Goal: Information Seeking & Learning: Get advice/opinions

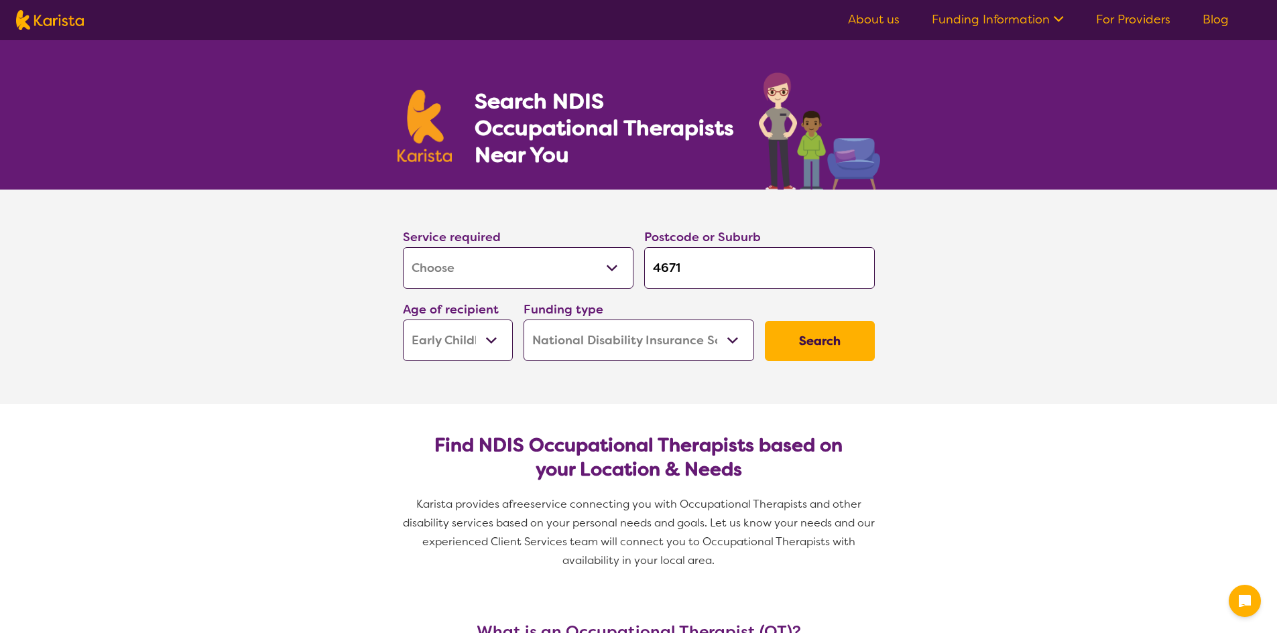
select select "[MEDICAL_DATA]"
select select "EC"
select select "NDIS"
select select "[MEDICAL_DATA]"
select select "EC"
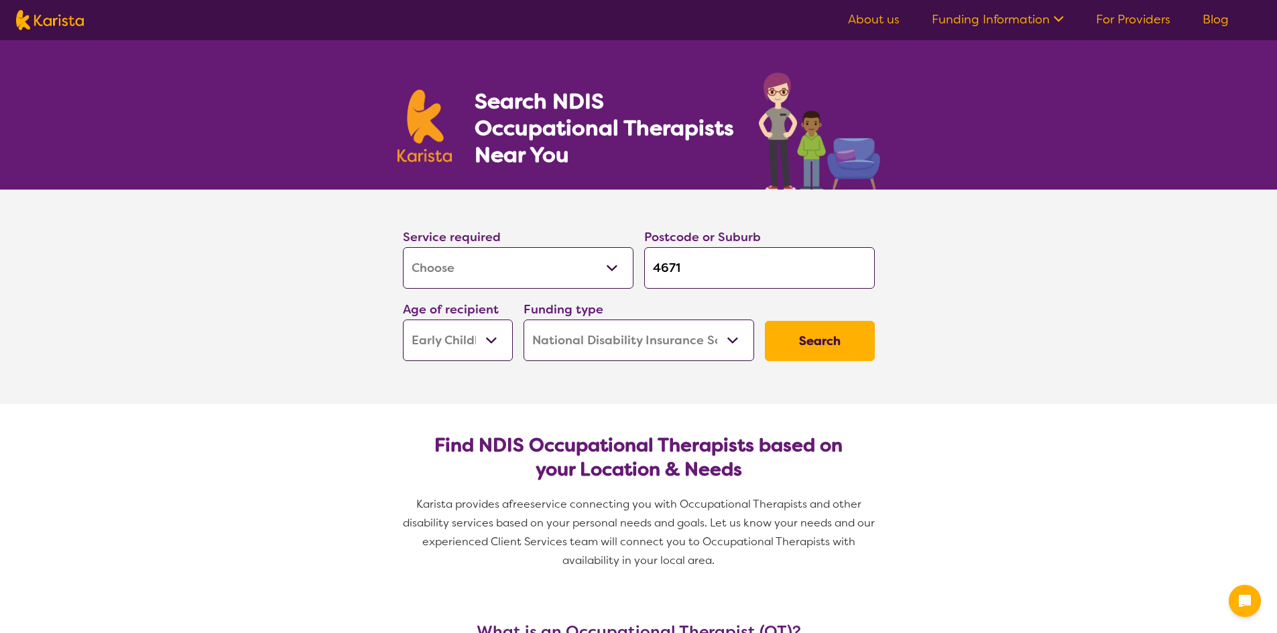
select select "NDIS"
click at [692, 267] on input "4671" at bounding box center [759, 268] width 231 height 42
type input "467"
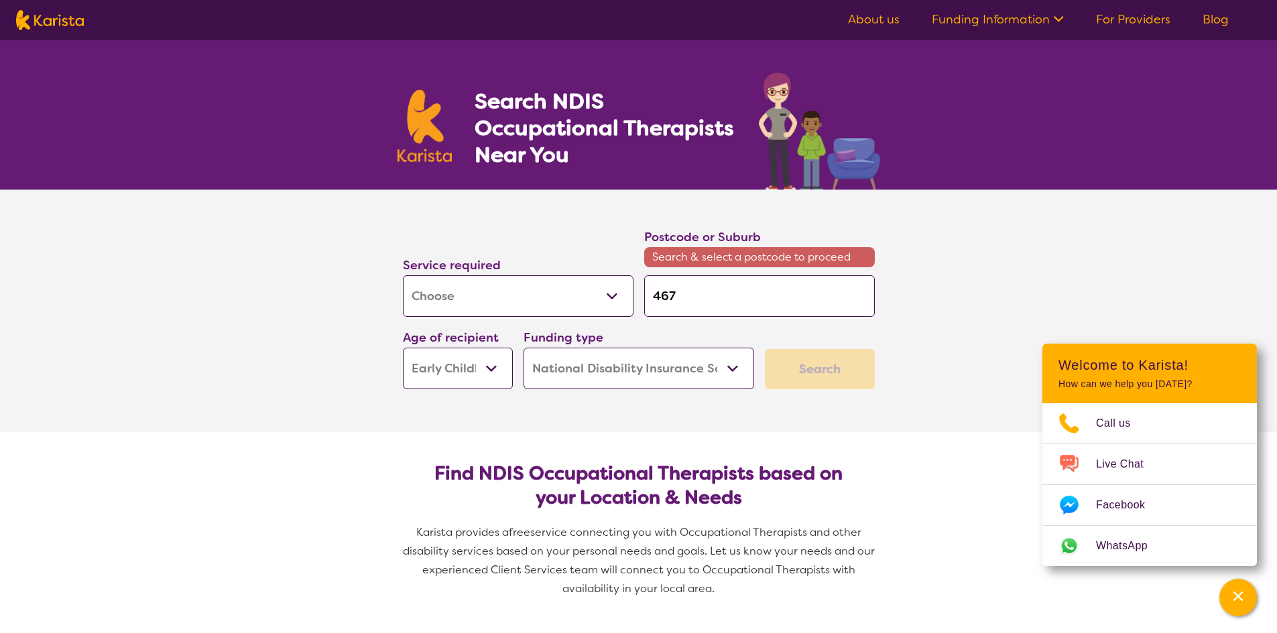
type input "4670"
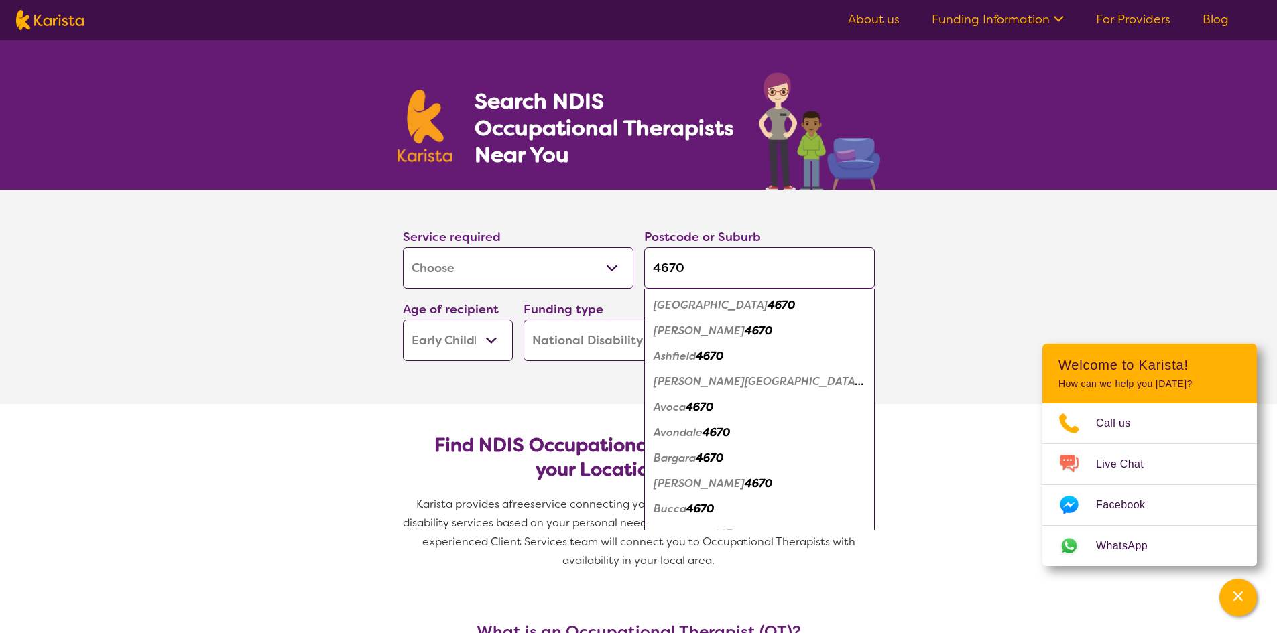
type input "4670"
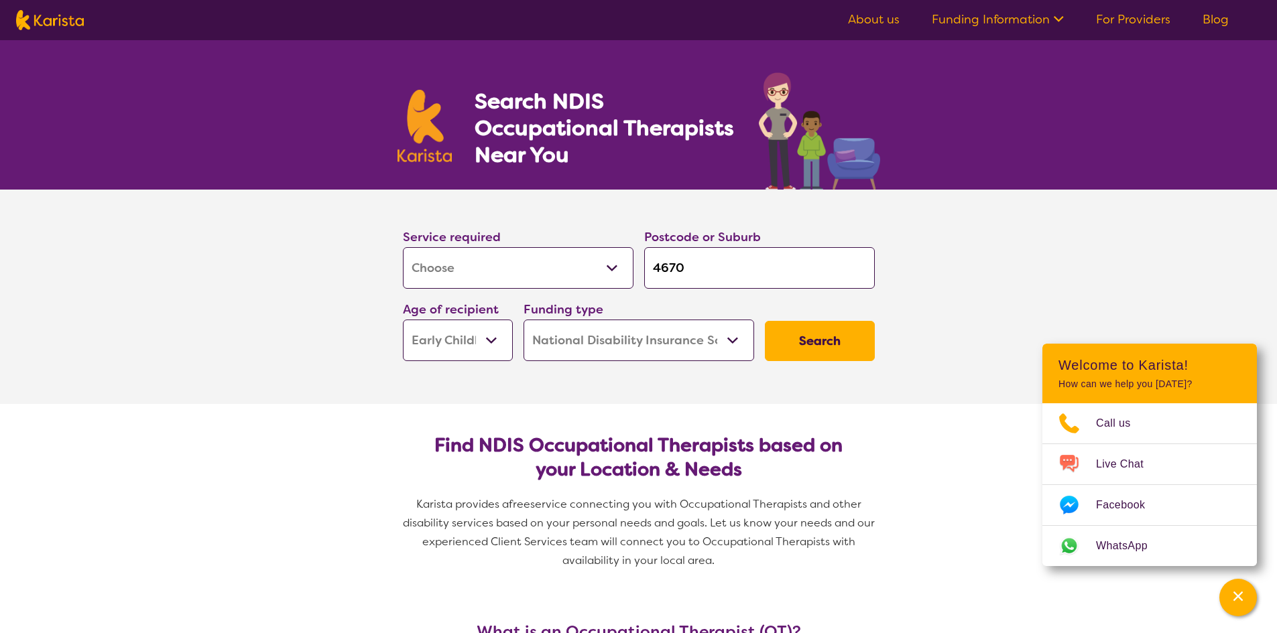
click at [900, 232] on section "Service required Allied Health Assistant Assessment ([MEDICAL_DATA] or [MEDICAL…" at bounding box center [639, 297] width 536 height 214
click at [841, 327] on button "Search" at bounding box center [820, 341] width 110 height 40
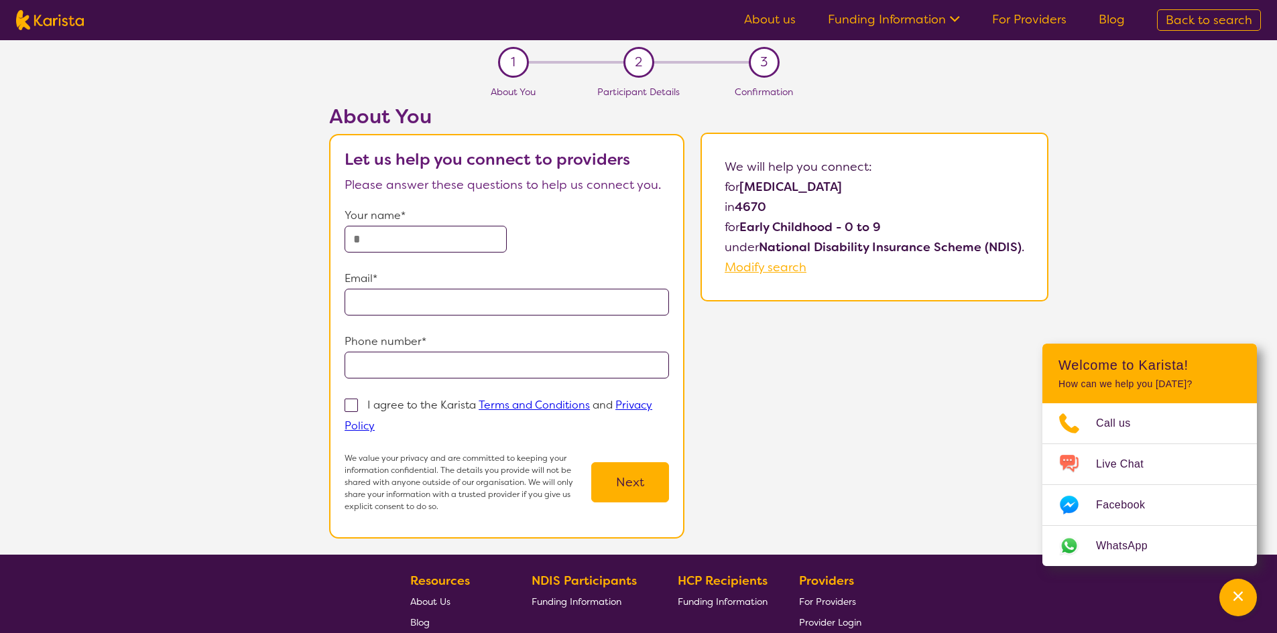
select select "[MEDICAL_DATA]"
select select "EC"
select select "NDIS"
select select "[MEDICAL_DATA]"
select select "EC"
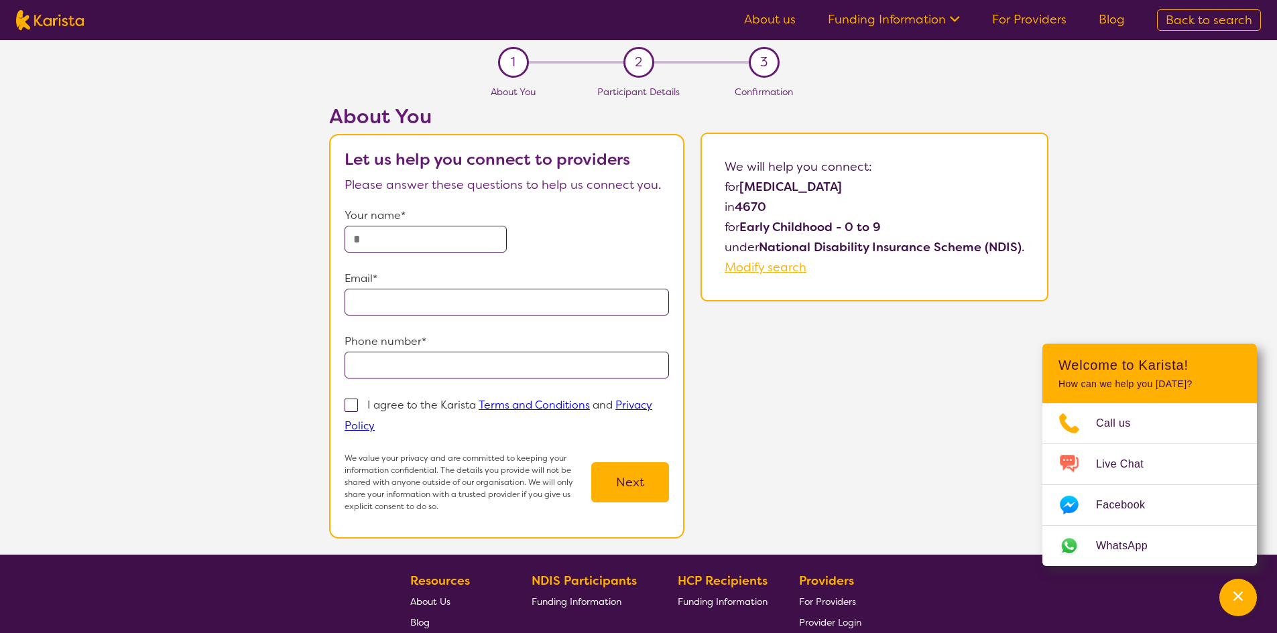
select select "NDIS"
